Goal: Information Seeking & Learning: Learn about a topic

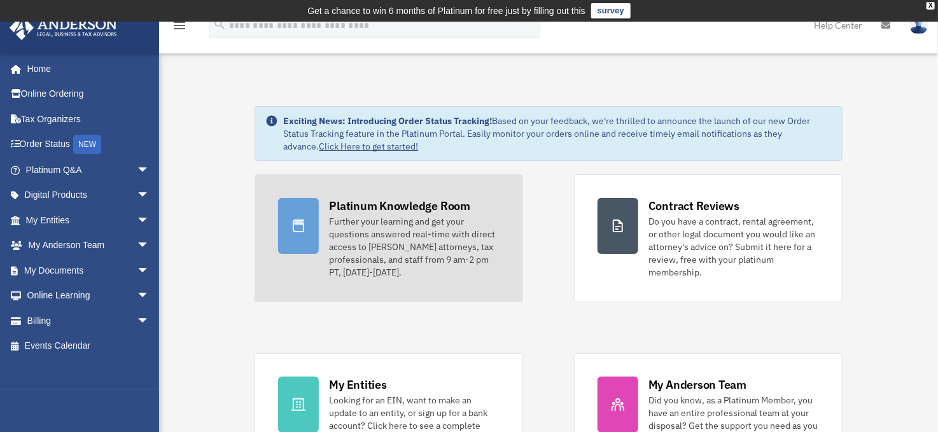
click at [309, 225] on div at bounding box center [298, 226] width 41 height 56
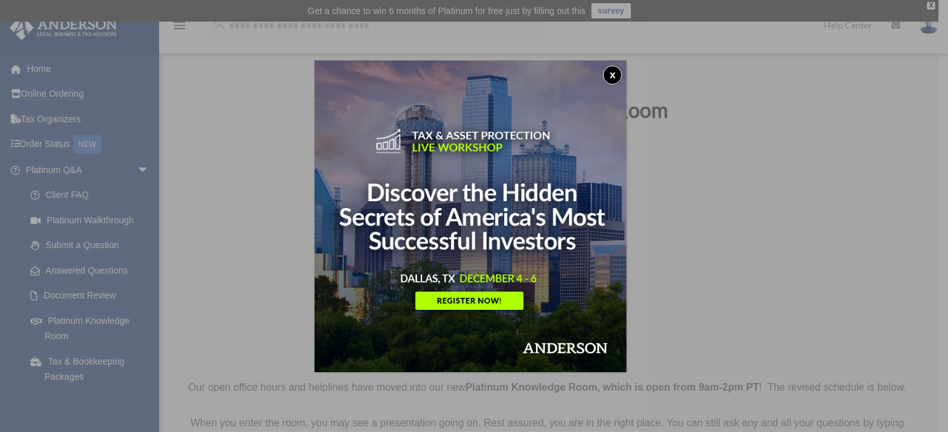
click at [610, 74] on button "x" at bounding box center [612, 75] width 19 height 19
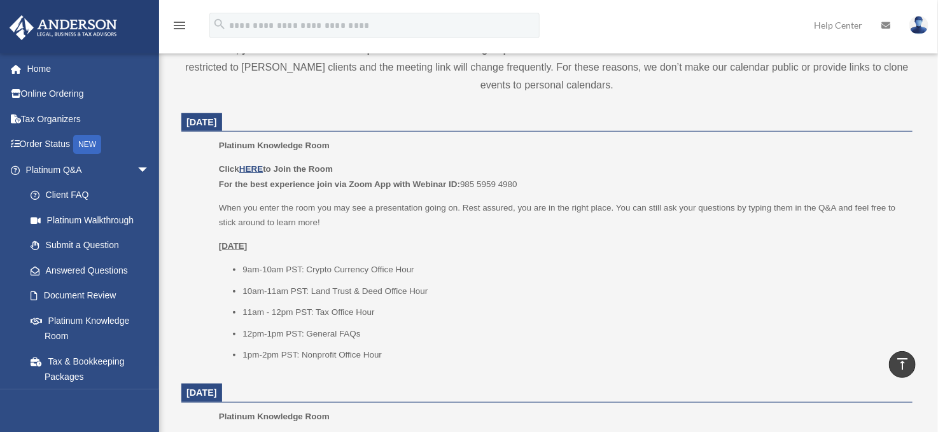
scroll to position [482, 0]
click at [256, 164] on u "HERE" at bounding box center [251, 167] width 24 height 10
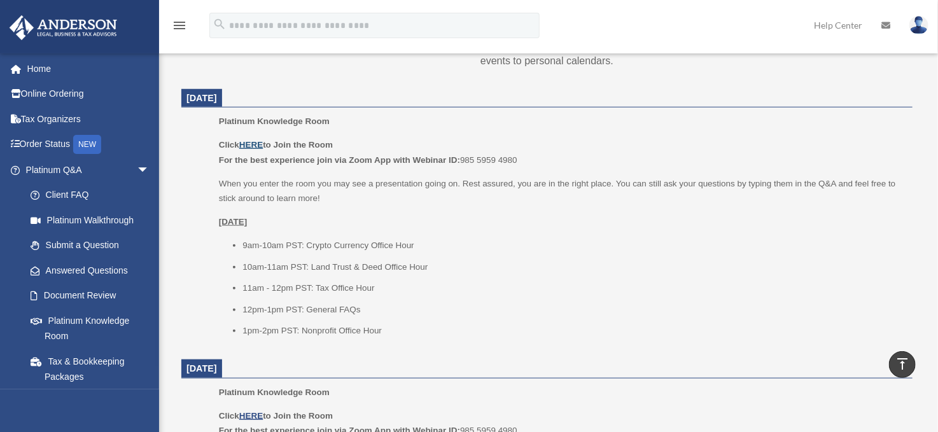
scroll to position [505, 0]
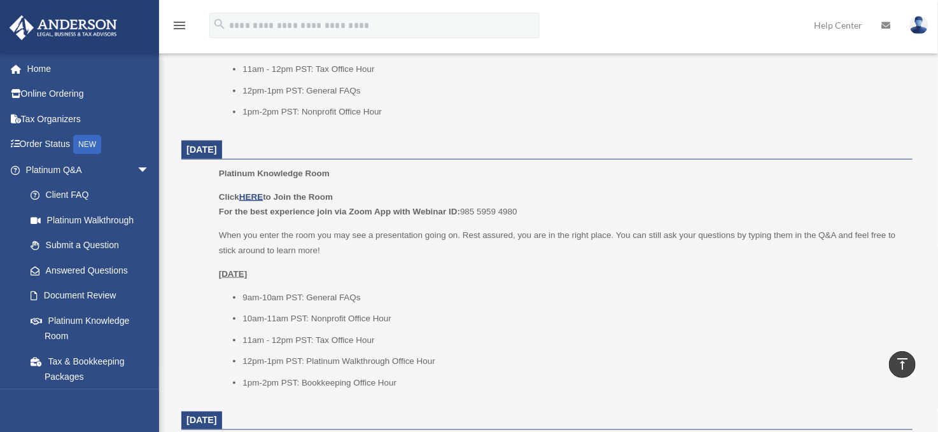
click at [410, 326] on ul "9am-10am PST: General FAQs 10am-11am PST: Nonprofit Office Hour 11am - 12pm PST…" at bounding box center [561, 340] width 685 height 101
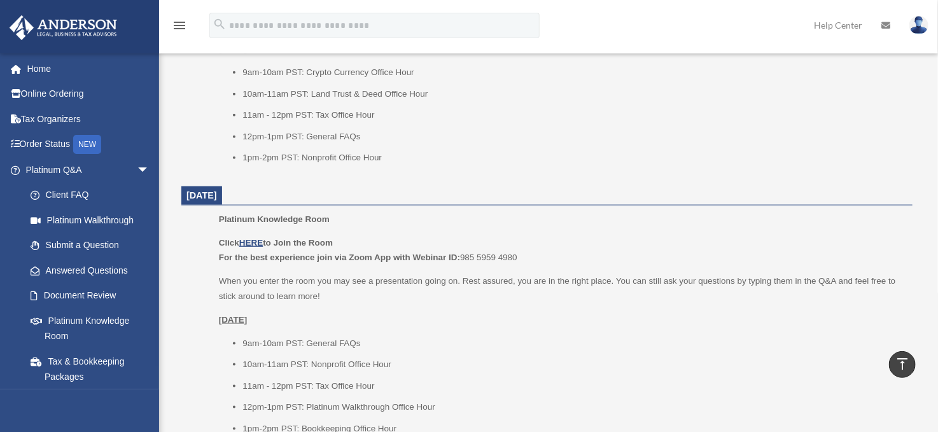
scroll to position [765, 0]
